Goal: Task Accomplishment & Management: Complete application form

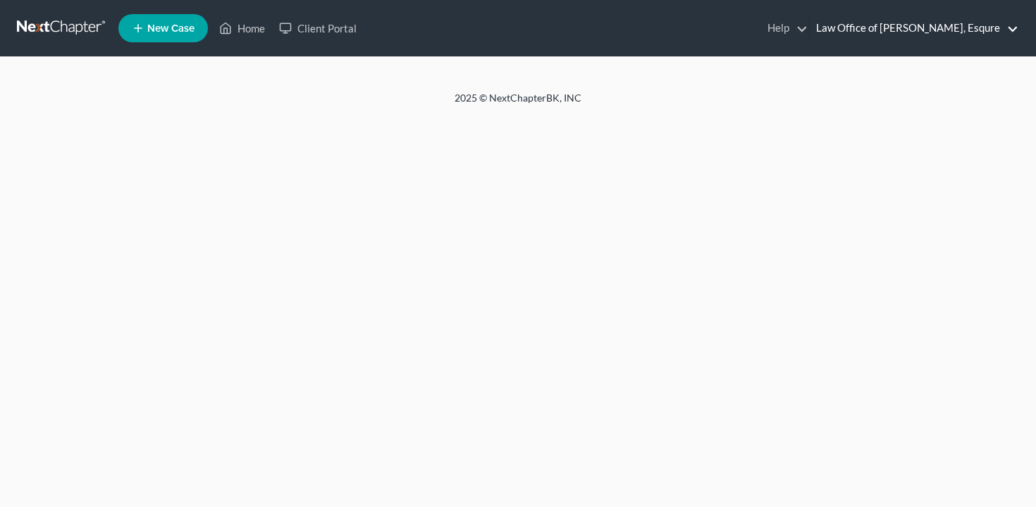
click at [921, 29] on link "Law Office of [PERSON_NAME], Esqure" at bounding box center [913, 28] width 209 height 25
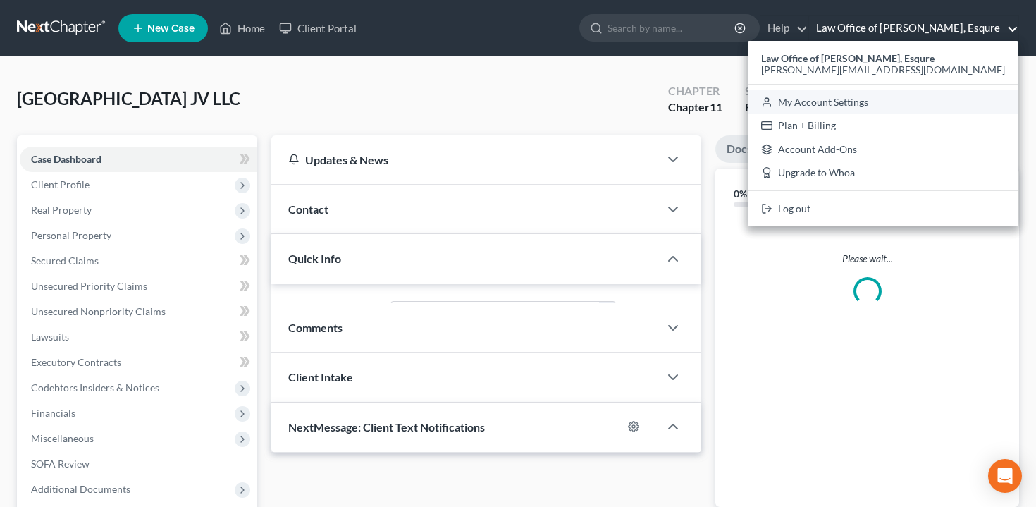
click at [889, 92] on link "My Account Settings" at bounding box center [883, 102] width 271 height 24
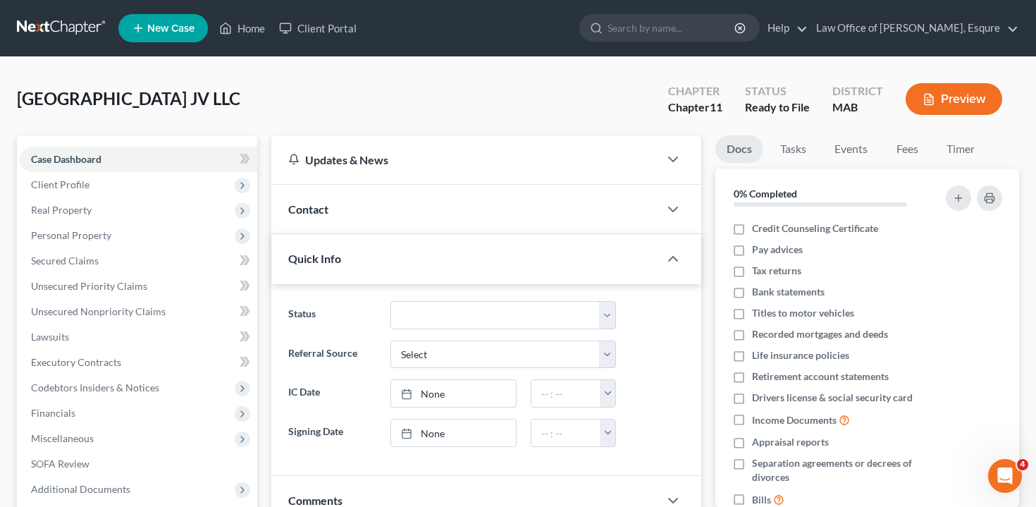
select select "39"
select select "24"
select select "22"
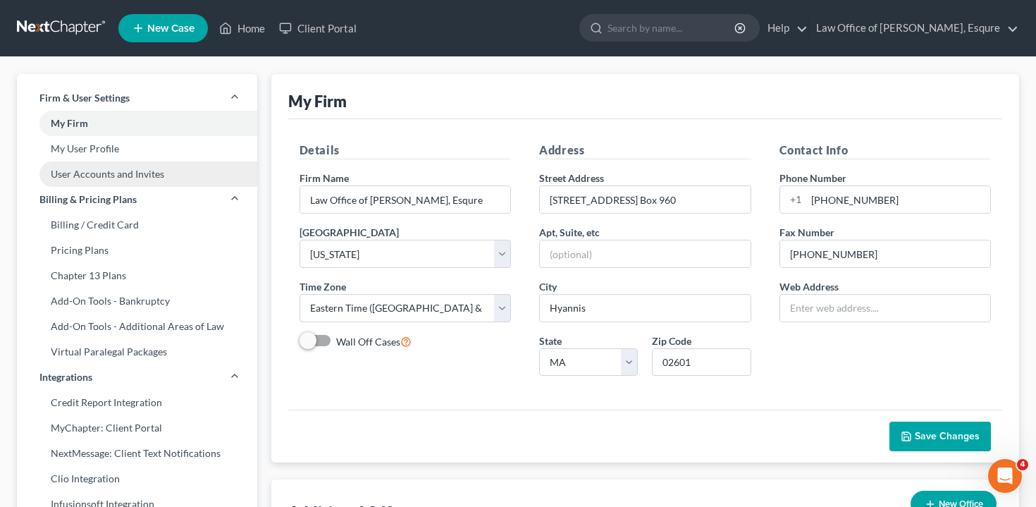
click at [154, 177] on link "User Accounts and Invites" at bounding box center [137, 173] width 240 height 25
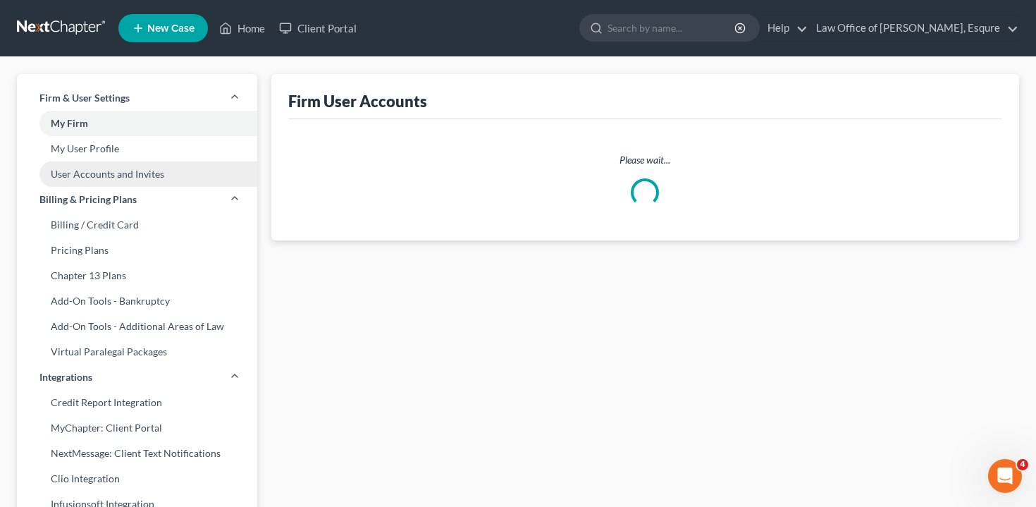
select select "0"
select select "1"
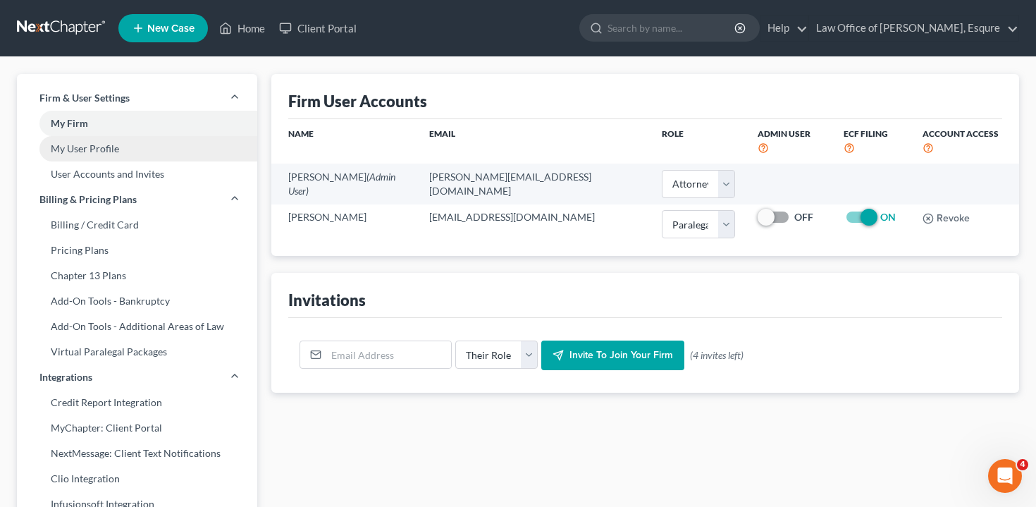
click at [192, 152] on link "My User Profile" at bounding box center [137, 148] width 240 height 25
select select "22"
select select "39"
select select "attorney"
select select "1"
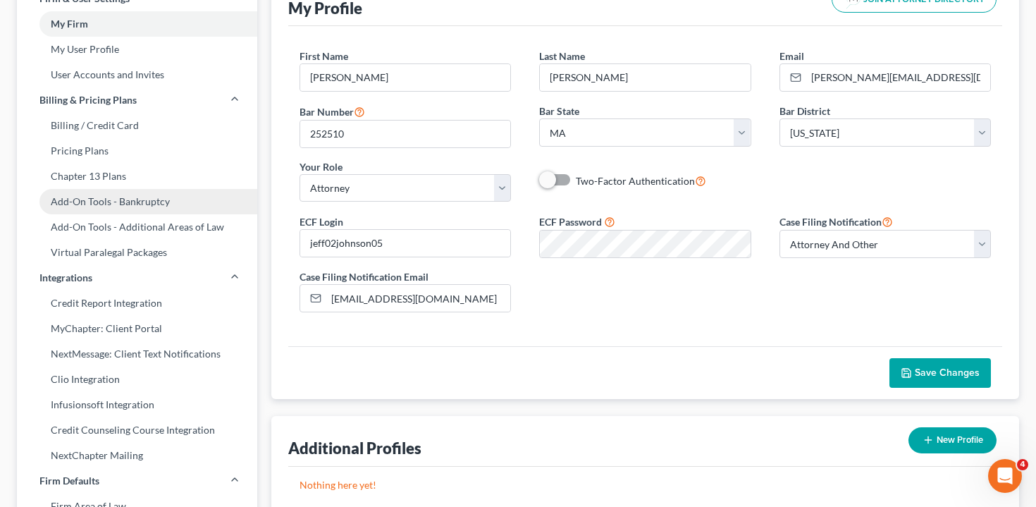
scroll to position [97, 0]
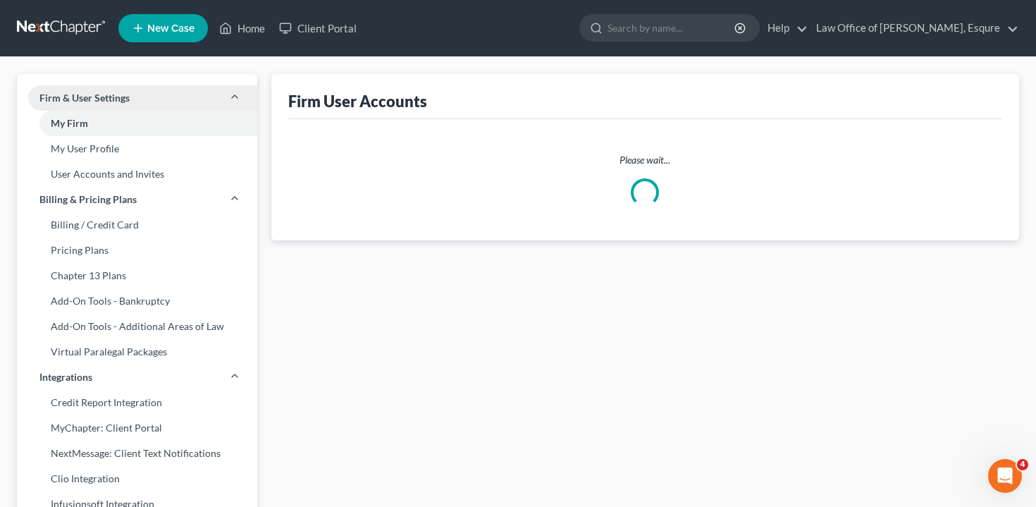
select select "0"
select select "1"
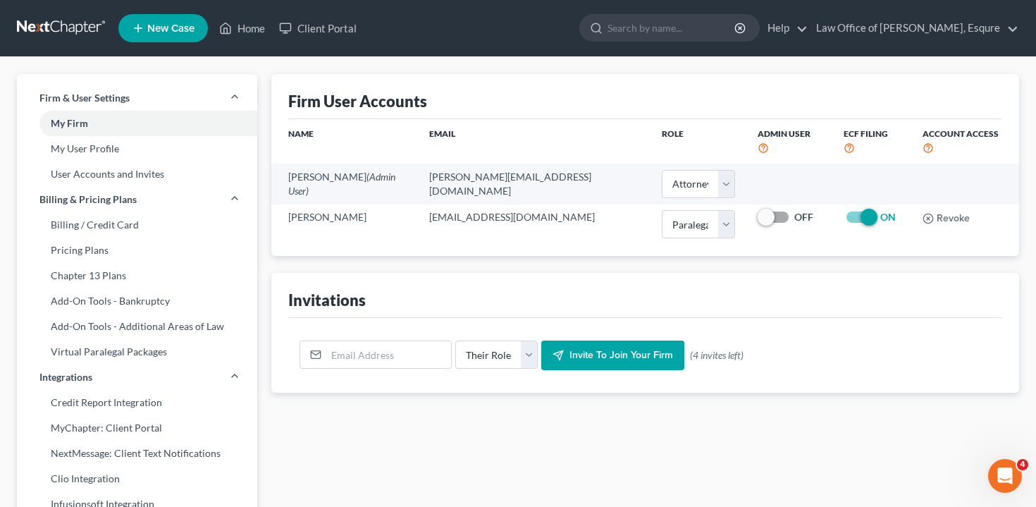
select select "39"
select select "24"
select select "22"
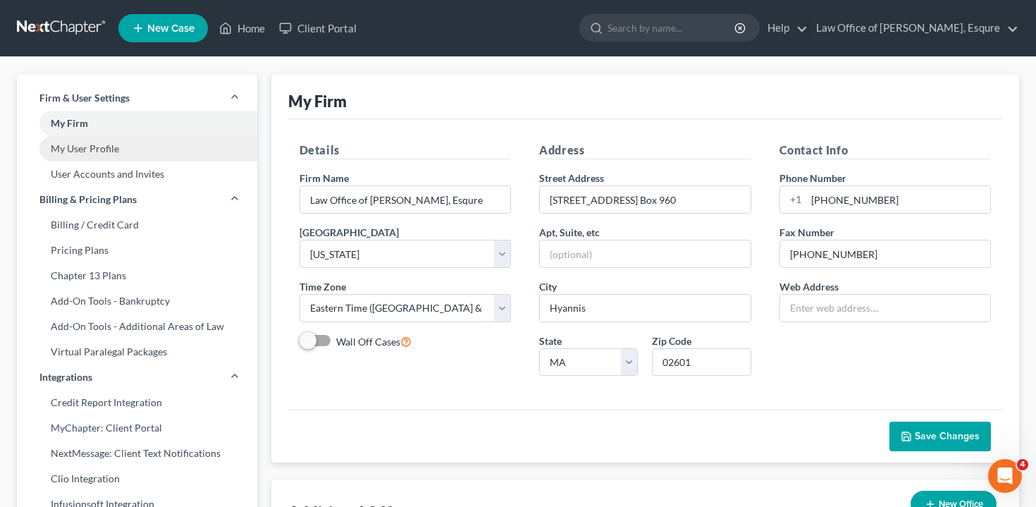
click at [125, 149] on link "My User Profile" at bounding box center [137, 148] width 240 height 25
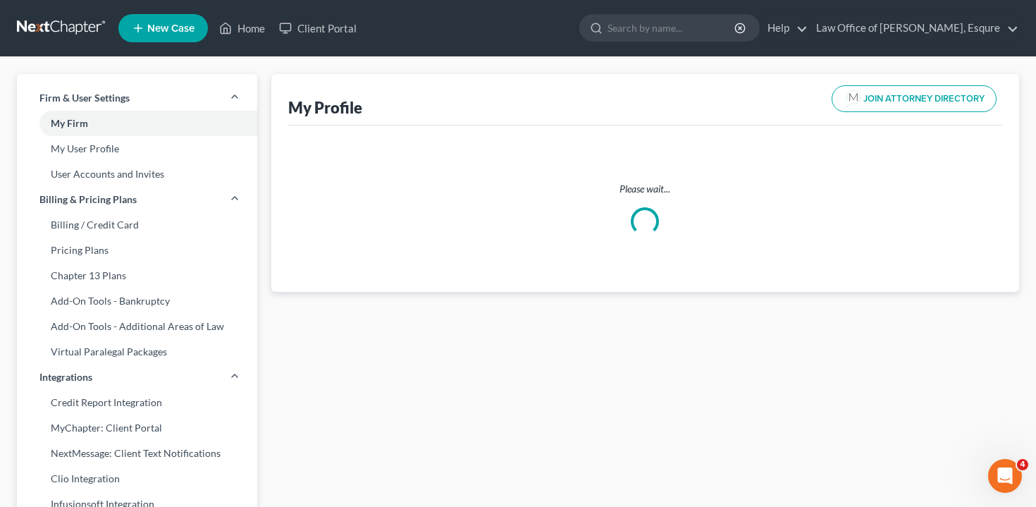
select select "39"
select select "24"
select select "22"
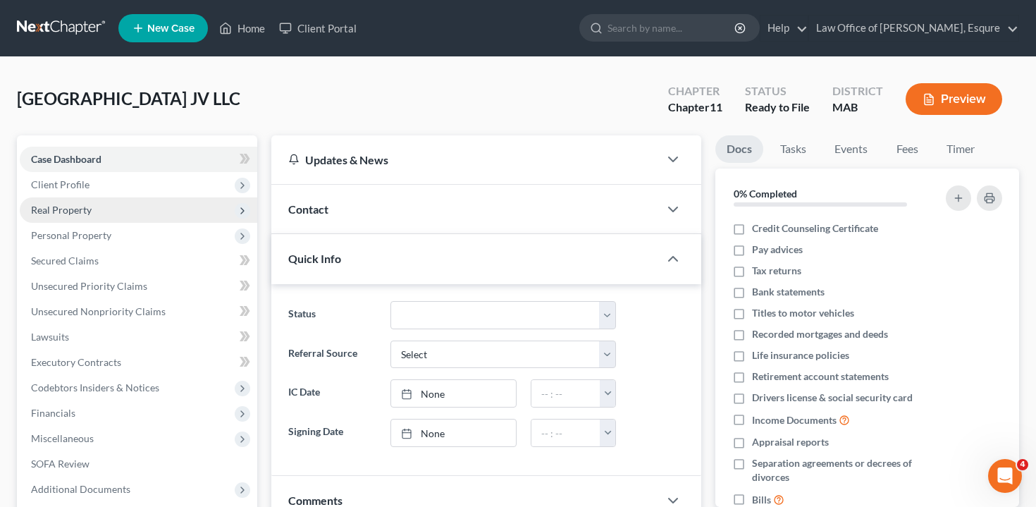
click at [105, 199] on span "Real Property" at bounding box center [139, 209] width 238 height 25
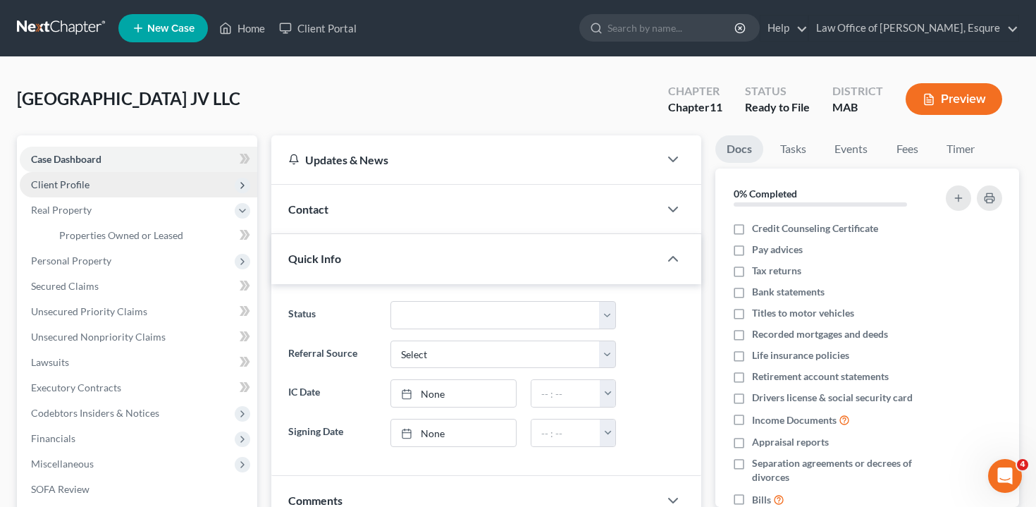
click at [111, 185] on span "Client Profile" at bounding box center [139, 184] width 238 height 25
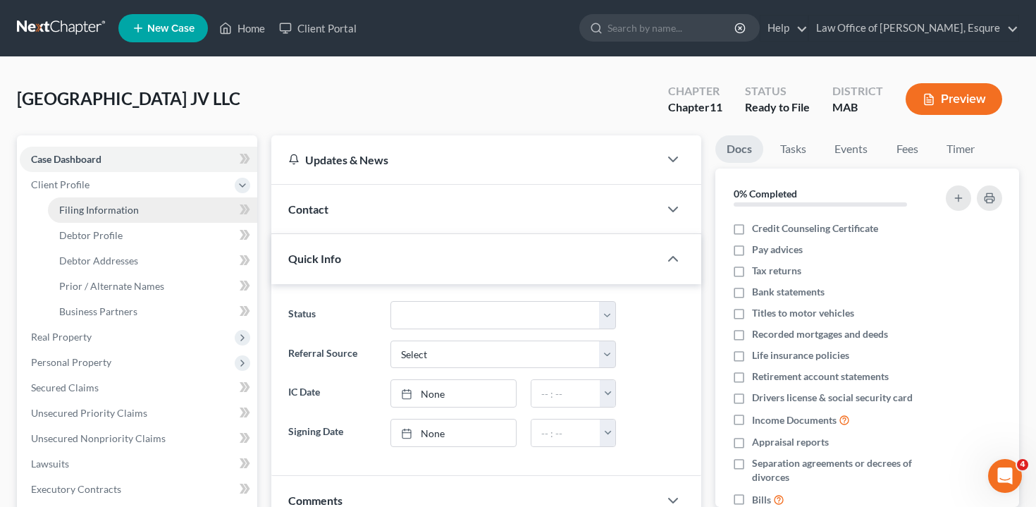
click at [111, 208] on span "Filing Information" at bounding box center [99, 210] width 80 height 12
select select "5"
select select "1"
select select "39"
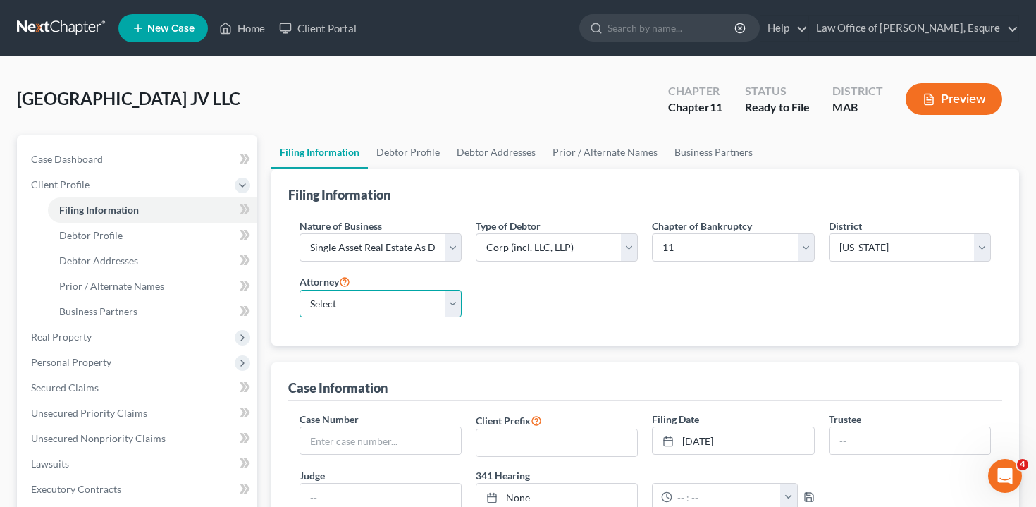
click at [348, 309] on select "Select [PERSON_NAME] - MAB" at bounding box center [381, 304] width 162 height 28
click at [300, 290] on select "Select [PERSON_NAME] - MAB" at bounding box center [381, 304] width 162 height 28
click at [499, 311] on div "Nature of Business Select Clearing Bank Commodity Broker Health Care Business O…" at bounding box center [646, 274] width 706 height 111
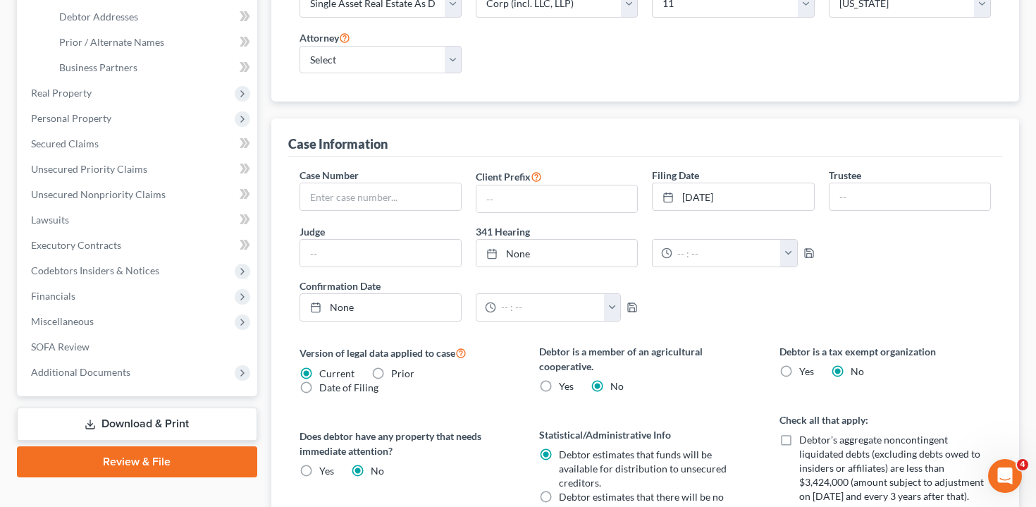
scroll to position [252, 0]
